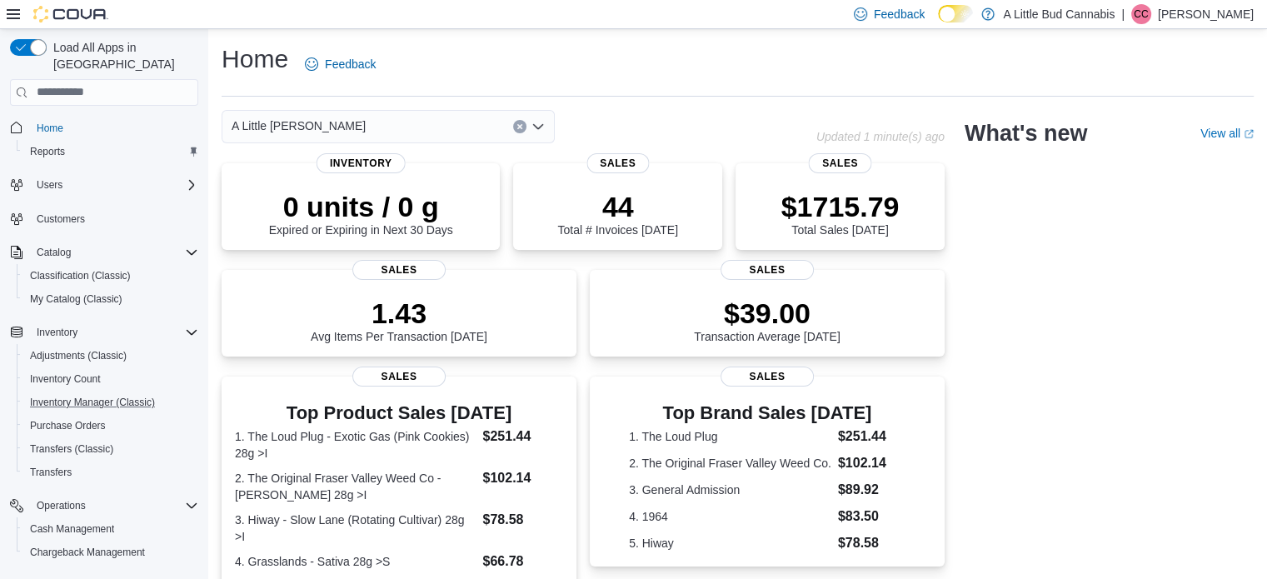
scroll to position [143, 0]
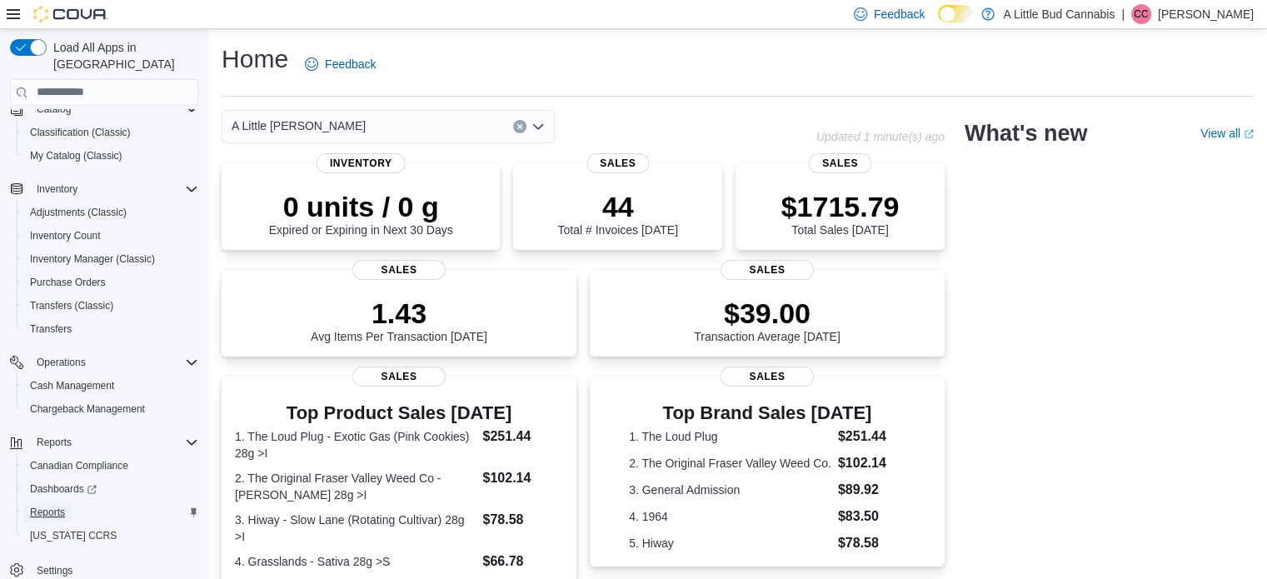
click at [37, 506] on span "Reports" at bounding box center [47, 512] width 35 height 13
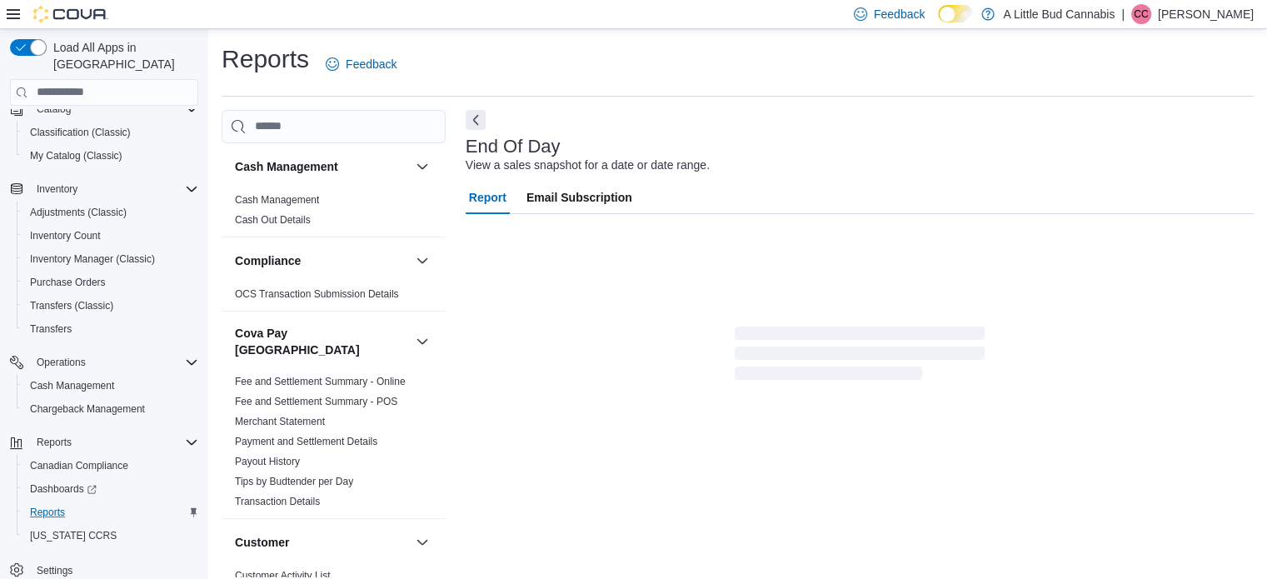
scroll to position [11, 0]
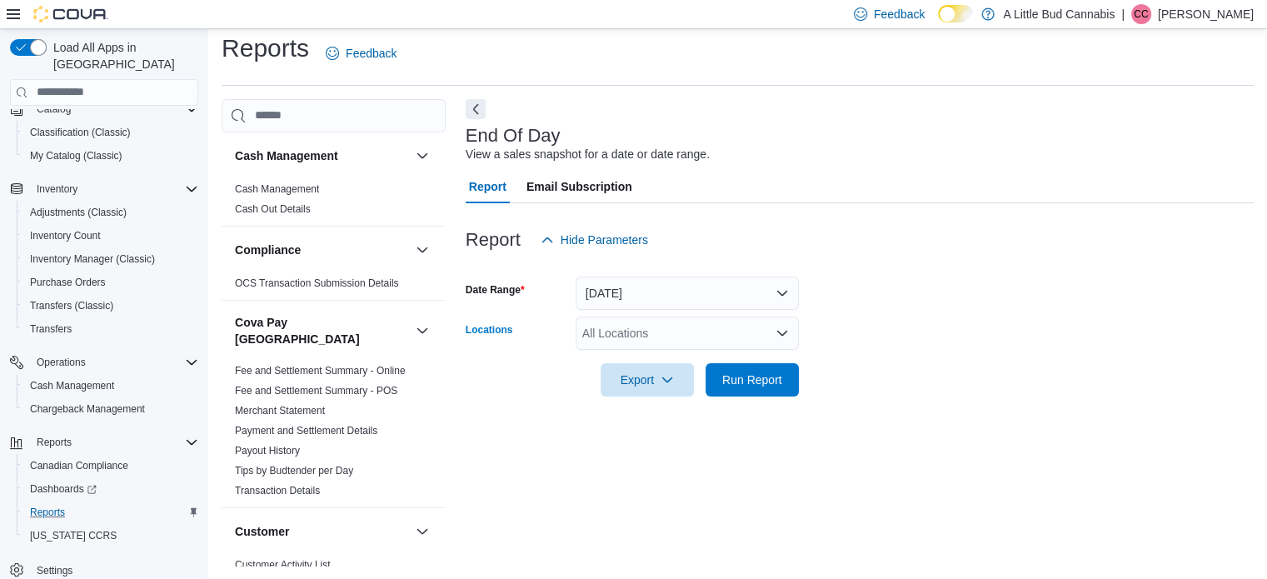
click at [731, 346] on div "All Locations" at bounding box center [687, 332] width 223 height 33
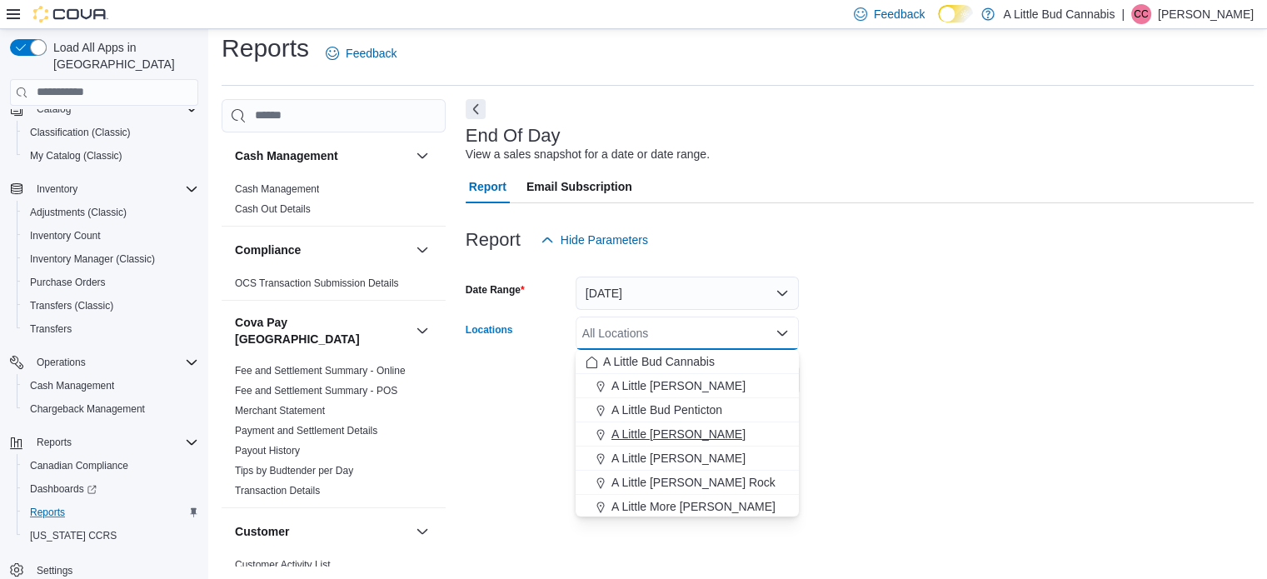
click at [712, 434] on span "A Little Bud Summerland" at bounding box center [678, 434] width 134 height 17
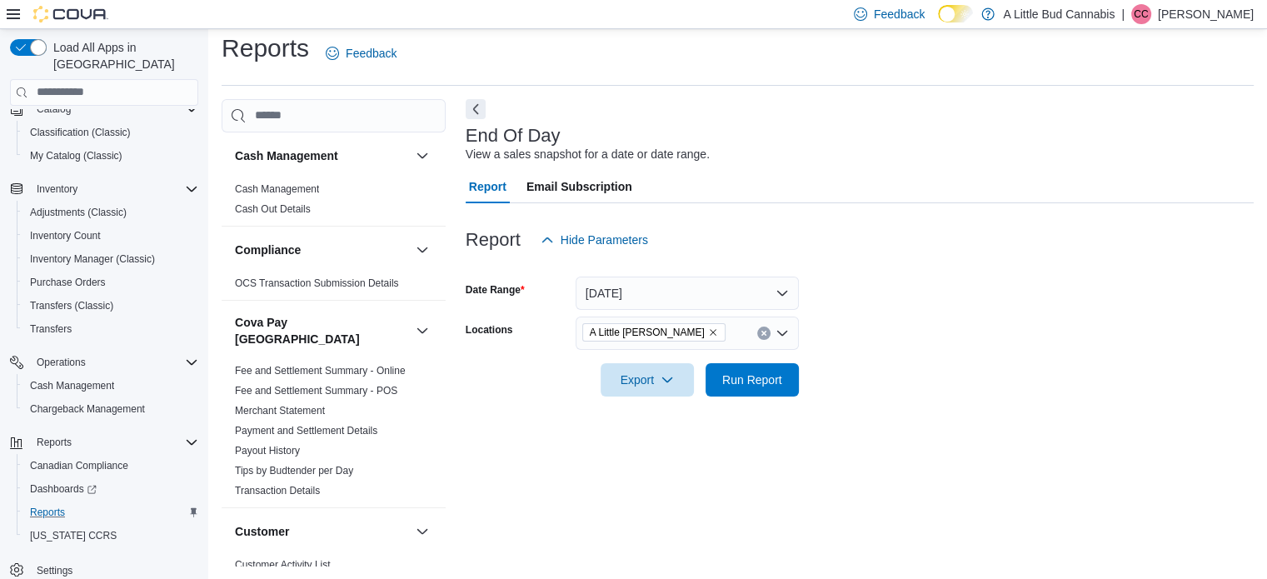
click at [853, 331] on form "Date Range Today Locations A Little Bud Summerland Export Run Report" at bounding box center [860, 327] width 788 height 140
click at [765, 381] on span "Run Report" at bounding box center [752, 379] width 60 height 17
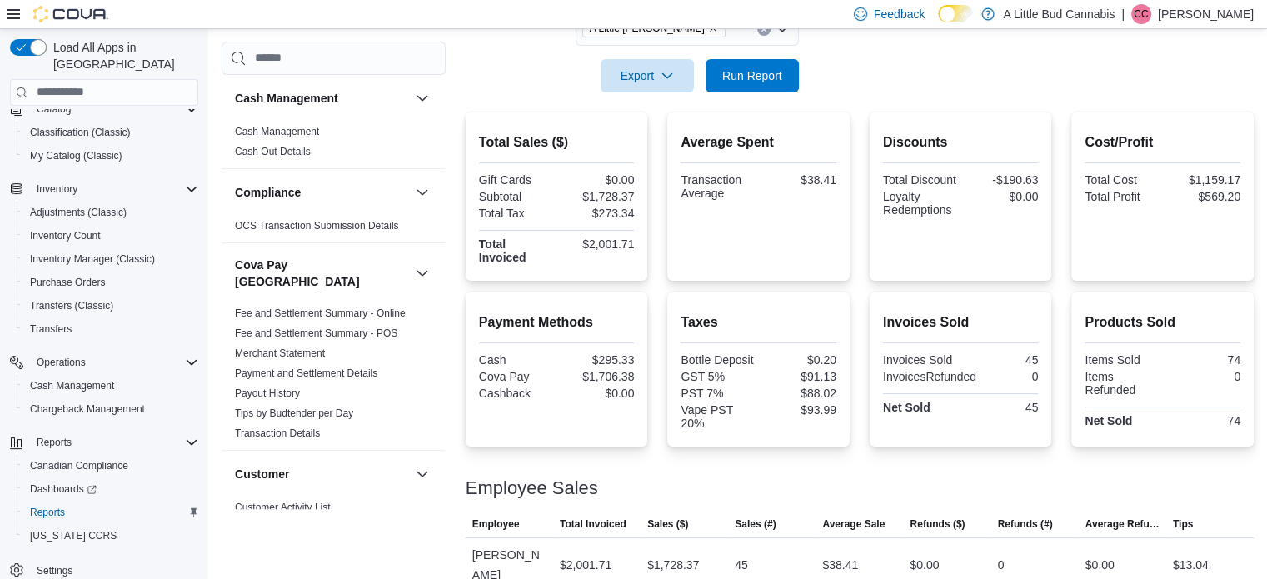
scroll to position [340, 0]
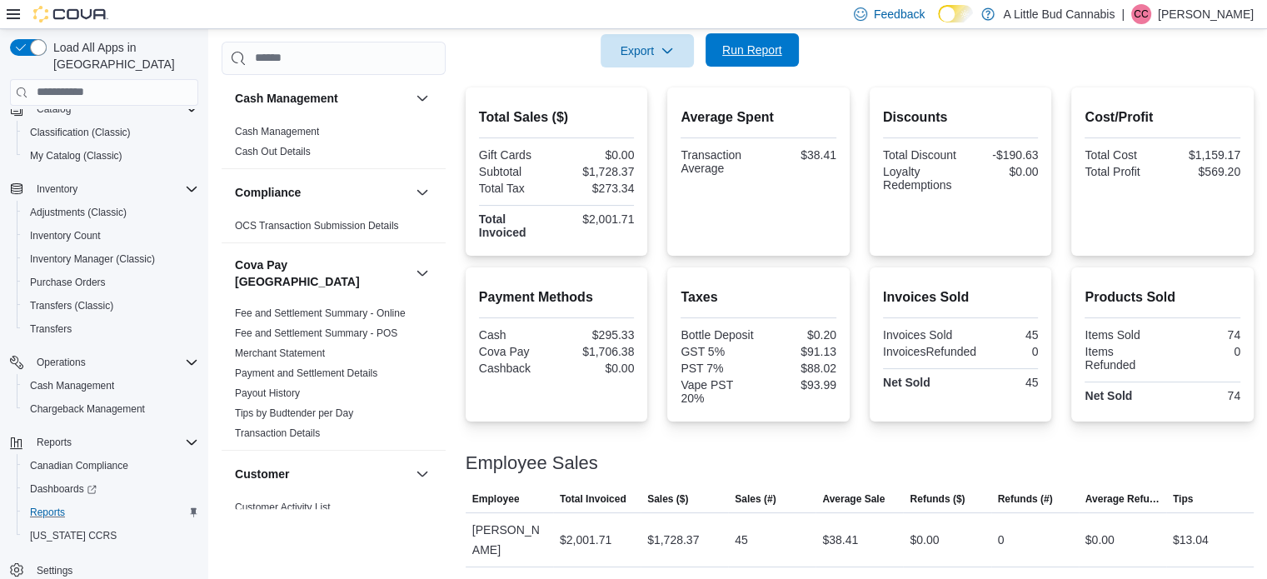
click at [765, 52] on span "Run Report" at bounding box center [752, 50] width 60 height 17
